Goal: Task Accomplishment & Management: Use online tool/utility

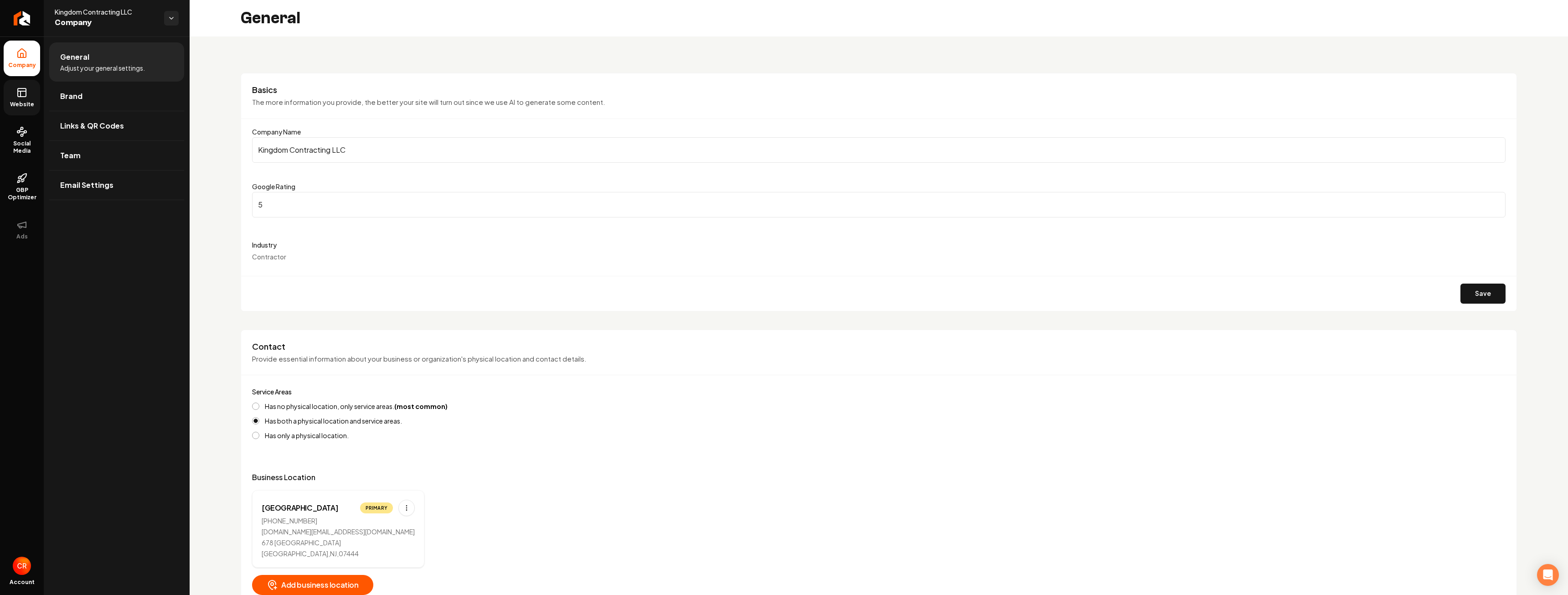
click at [17, 101] on span "Website" at bounding box center [22, 104] width 32 height 7
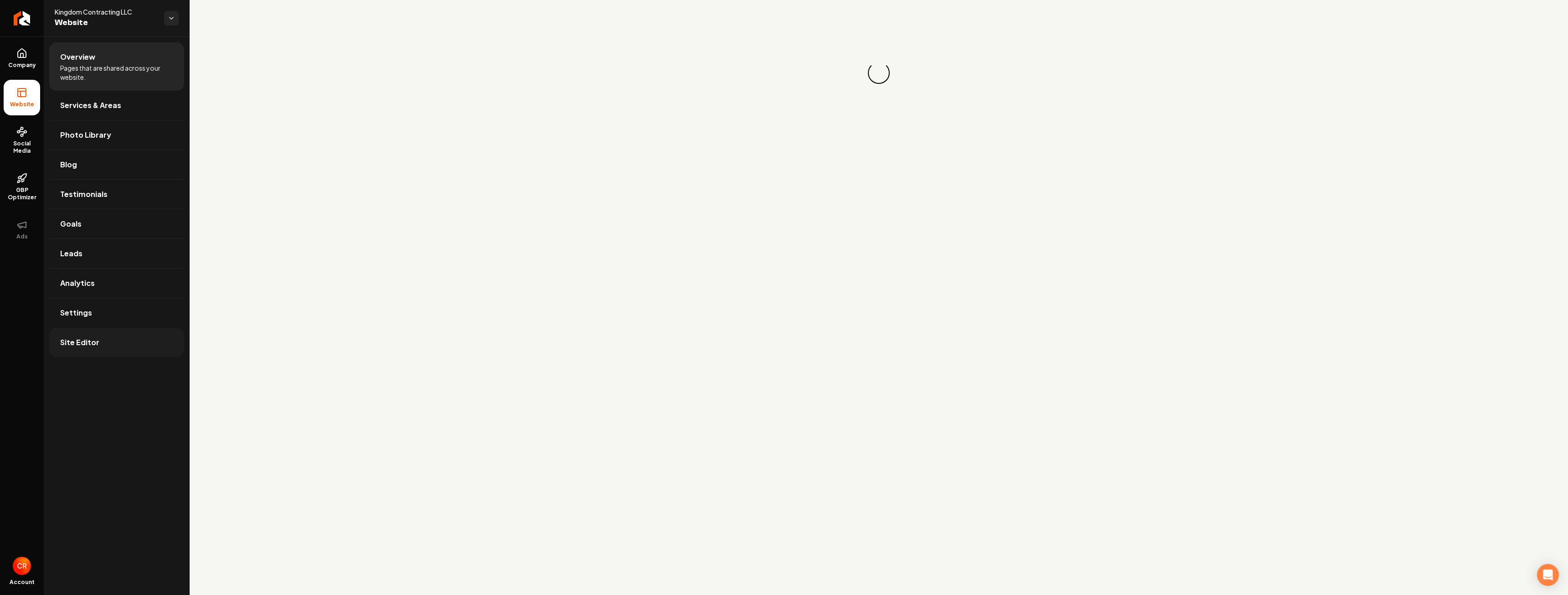
click at [108, 331] on link "Site Editor" at bounding box center [117, 343] width 135 height 29
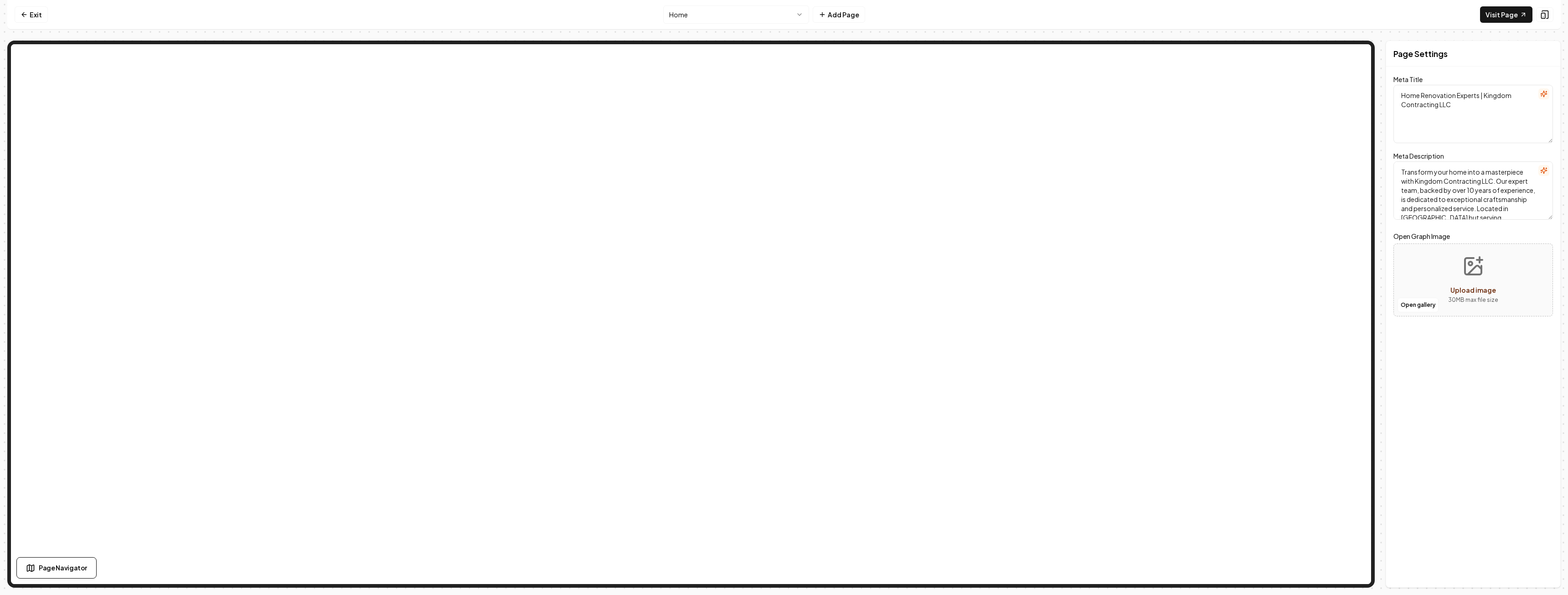
click at [774, 11] on html "Computer Required This feature is only available on a computer. Please switch t…" at bounding box center [784, 298] width 1568 height 595
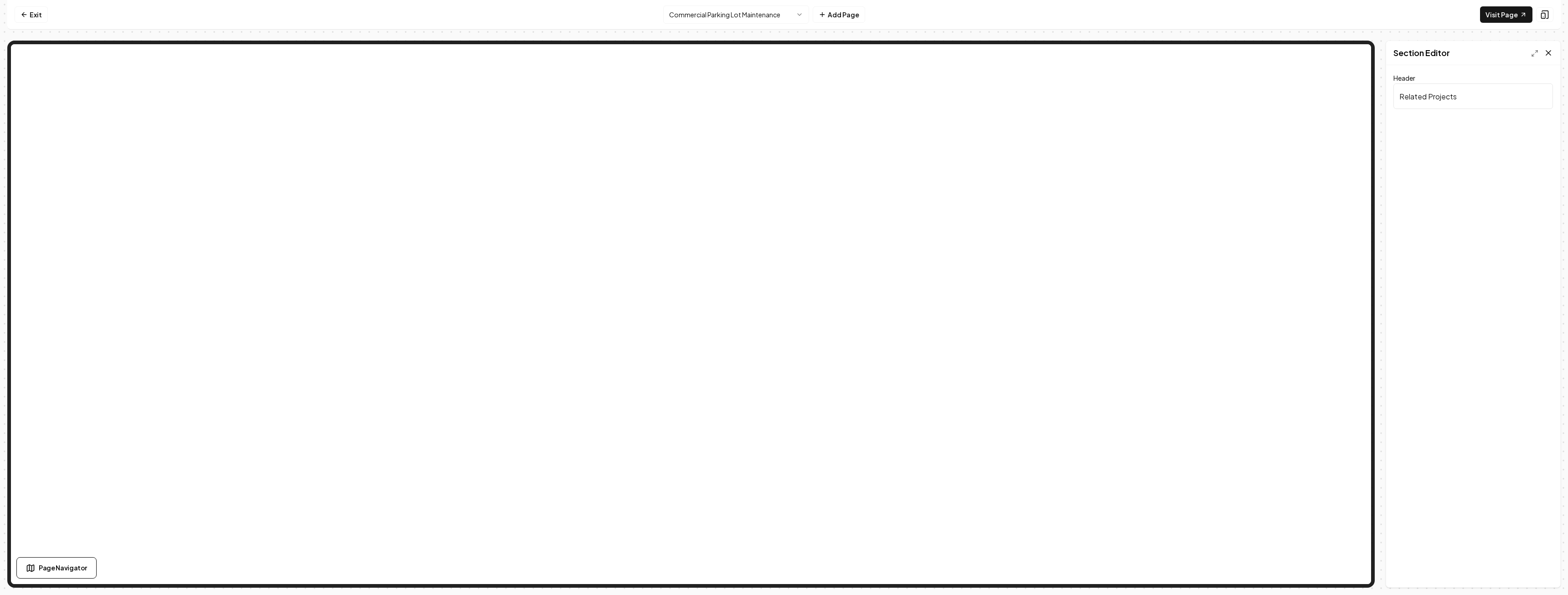
click at [1550, 51] on icon at bounding box center [1548, 53] width 4 height 4
click at [1462, 100] on input "Related Projects" at bounding box center [1473, 96] width 160 height 25
type input "Our Commercial Projects"
click at [1543, 575] on button "Save" at bounding box center [1539, 572] width 27 height 16
click at [1545, 54] on icon at bounding box center [1548, 53] width 9 height 9
